Goal: Task Accomplishment & Management: Use online tool/utility

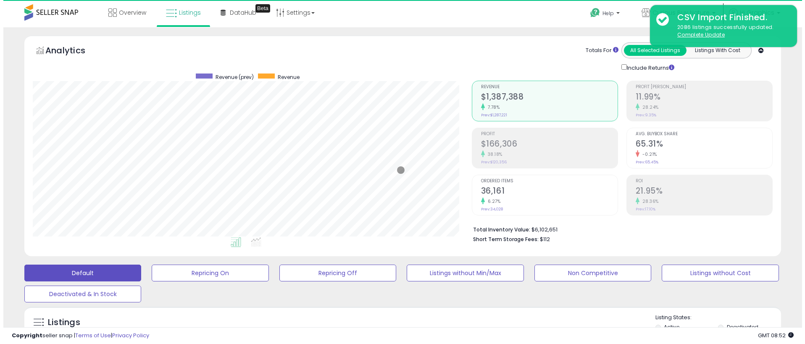
scroll to position [172, 439]
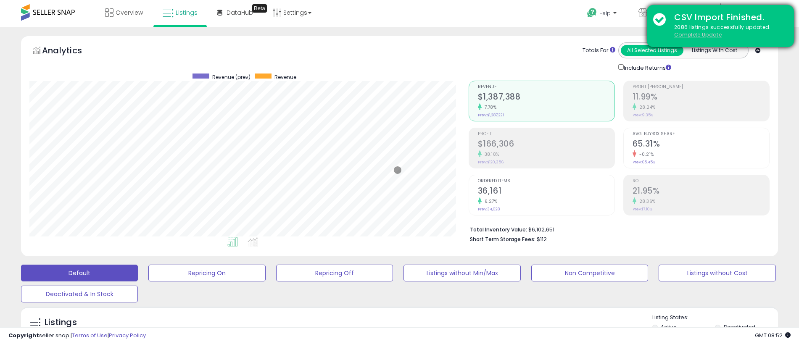
click at [697, 34] on u "Complete Update" at bounding box center [697, 34] width 47 height 7
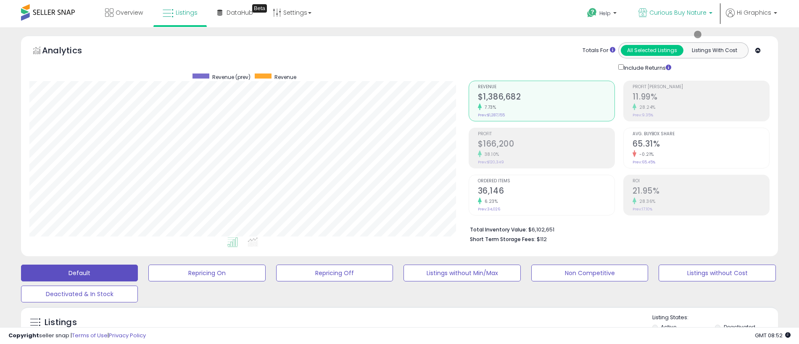
click at [679, 13] on span "Curious Buy Nature" at bounding box center [677, 12] width 57 height 8
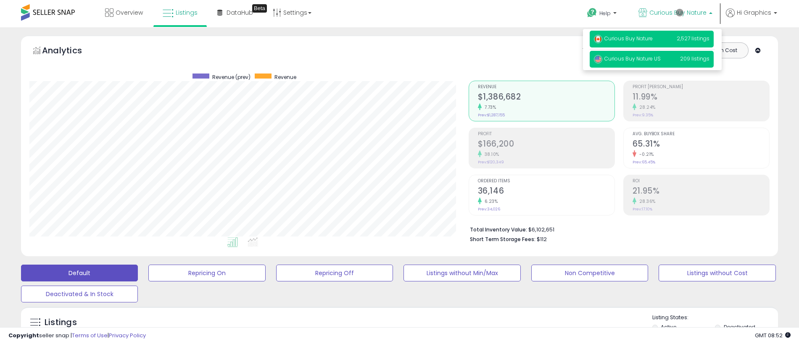
click at [652, 59] on span "Curious Buy Nature US" at bounding box center [627, 58] width 67 height 7
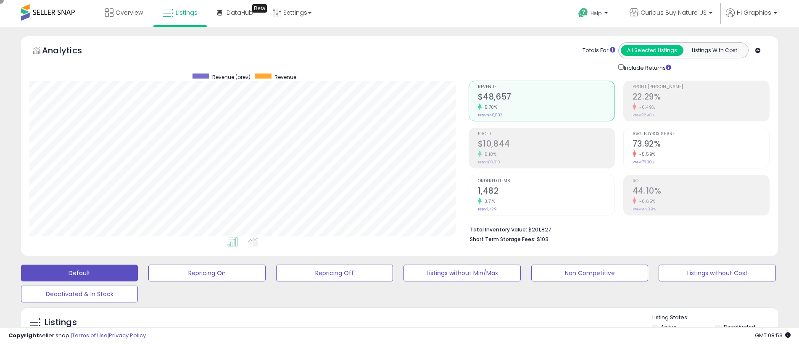
scroll to position [187, 0]
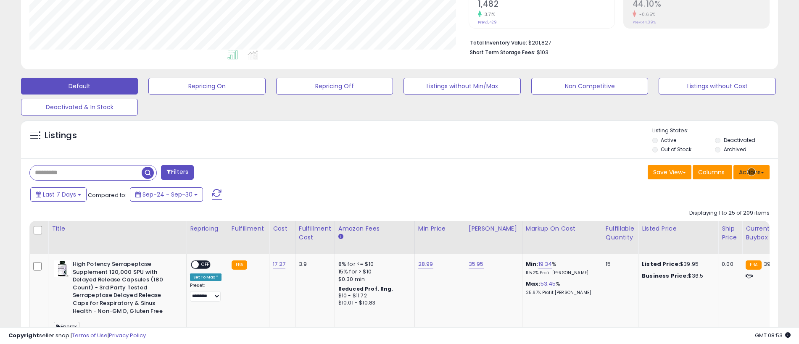
click at [751, 172] on button "Actions" at bounding box center [751, 172] width 36 height 14
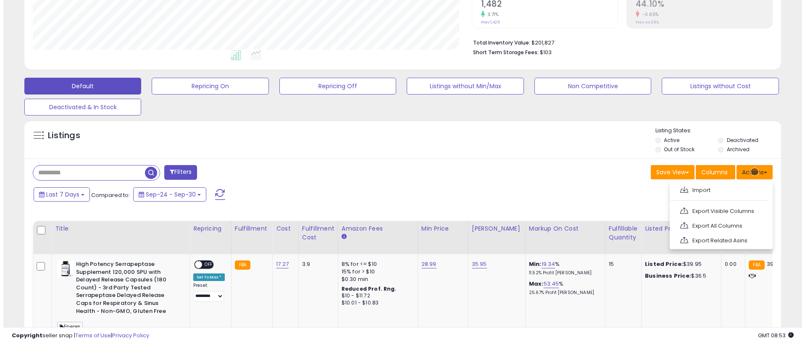
scroll to position [205, 0]
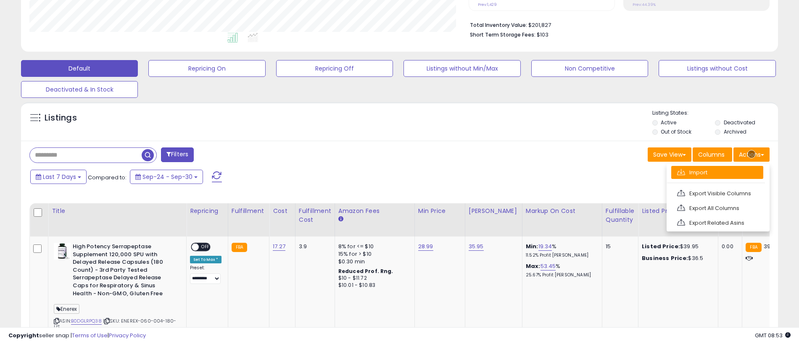
click at [717, 172] on link "Import" at bounding box center [717, 172] width 92 height 13
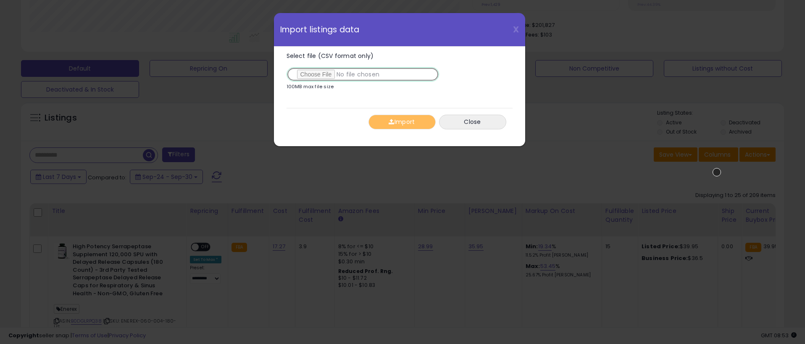
click at [361, 74] on input "Select file (CSV format only)" at bounding box center [362, 74] width 152 height 14
type input "**********"
click at [402, 122] on button "Import" at bounding box center [401, 122] width 67 height 15
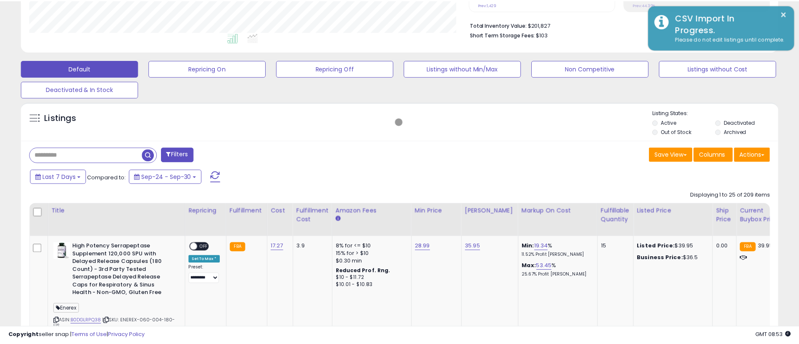
scroll to position [419895, 419628]
